Goal: Information Seeking & Learning: Compare options

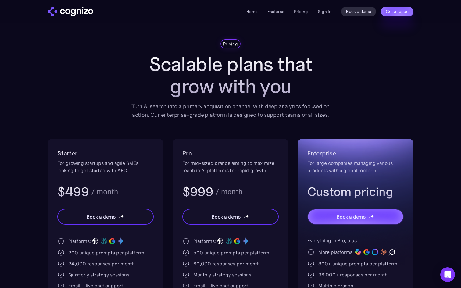
scroll to position [8, 0]
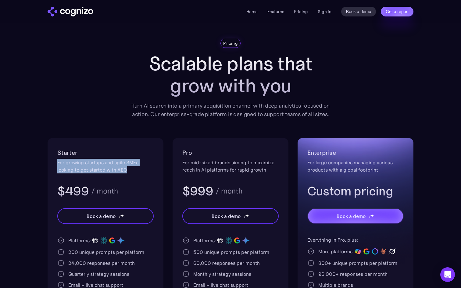
drag, startPoint x: 134, startPoint y: 172, endPoint x: 52, endPoint y: 163, distance: 82.0
click at [52, 163] on div "Starter For growing startups and agile SMEs looking to get started with AEO $49…" at bounding box center [106, 250] width 116 height 224
copy div "For growing startups and agile SMEs looking to get started with AEO"
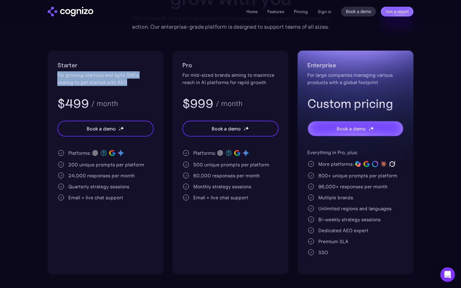
scroll to position [95, 0]
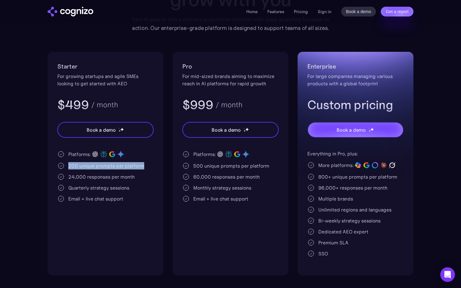
drag, startPoint x: 149, startPoint y: 167, endPoint x: 68, endPoint y: 165, distance: 80.9
click at [68, 165] on div "200 unique prompts per platform" at bounding box center [105, 165] width 96 height 7
copy div "200 unique prompts per platform"
click at [114, 195] on div "Platforms: 200 unique prompts per platform 24,000 responses per month Quarterly…" at bounding box center [105, 176] width 96 height 52
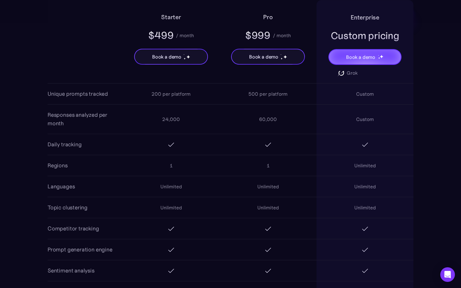
scroll to position [502, 0]
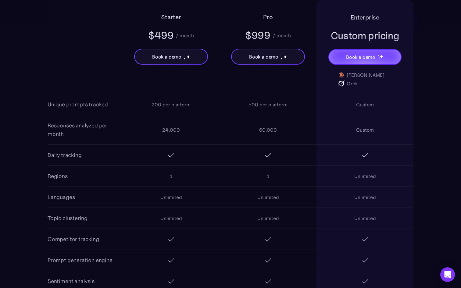
click at [271, 128] on div "60,000" at bounding box center [268, 129] width 18 height 7
copy div "60,000"
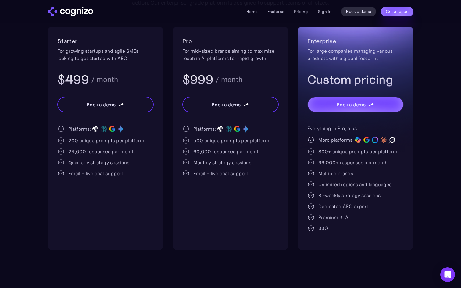
scroll to position [132, 0]
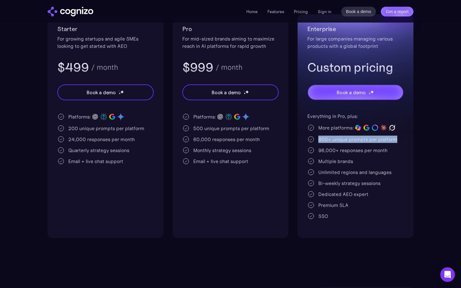
drag, startPoint x: 319, startPoint y: 139, endPoint x: 416, endPoint y: 140, distance: 97.3
click at [416, 140] on section "Pricing Scalable plans that grow with you Turn AI search into a primary acquisi…" at bounding box center [230, 76] width 461 height 323
copy div "800+ unique prompts per platform"
click at [351, 150] on div "96,000+ responses per month" at bounding box center [352, 150] width 69 height 7
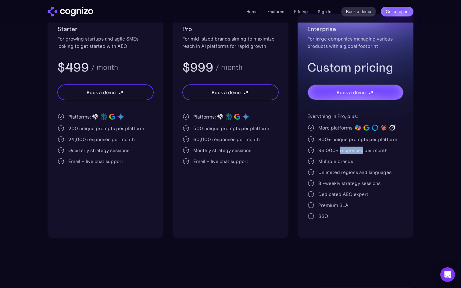
click at [351, 150] on div "96,000+ responses per month" at bounding box center [352, 150] width 69 height 7
copy div "96,000+ responses per month"
click at [353, 188] on div "Everything in Pro, plus: More platforms: 800+ unique prompts per platform 96,00…" at bounding box center [356, 166] width 96 height 107
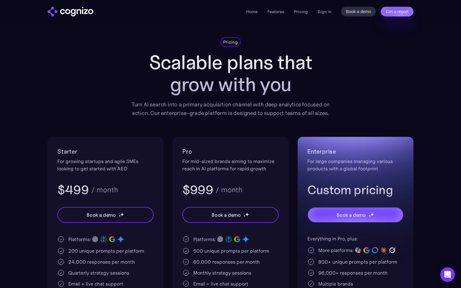
scroll to position [0, 0]
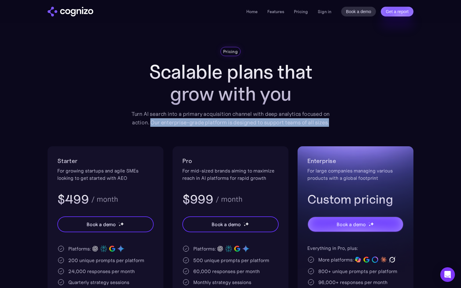
drag, startPoint x: 344, startPoint y: 125, endPoint x: 152, endPoint y: 124, distance: 192.2
click at [152, 124] on div "Pricing Scalable plans that grow with you Turn AI search into a primary acquisi…" at bounding box center [231, 208] width 366 height 323
copy div "Our enterprise-grade platform is designed to support teams of all sizes."
